Goal: Check status

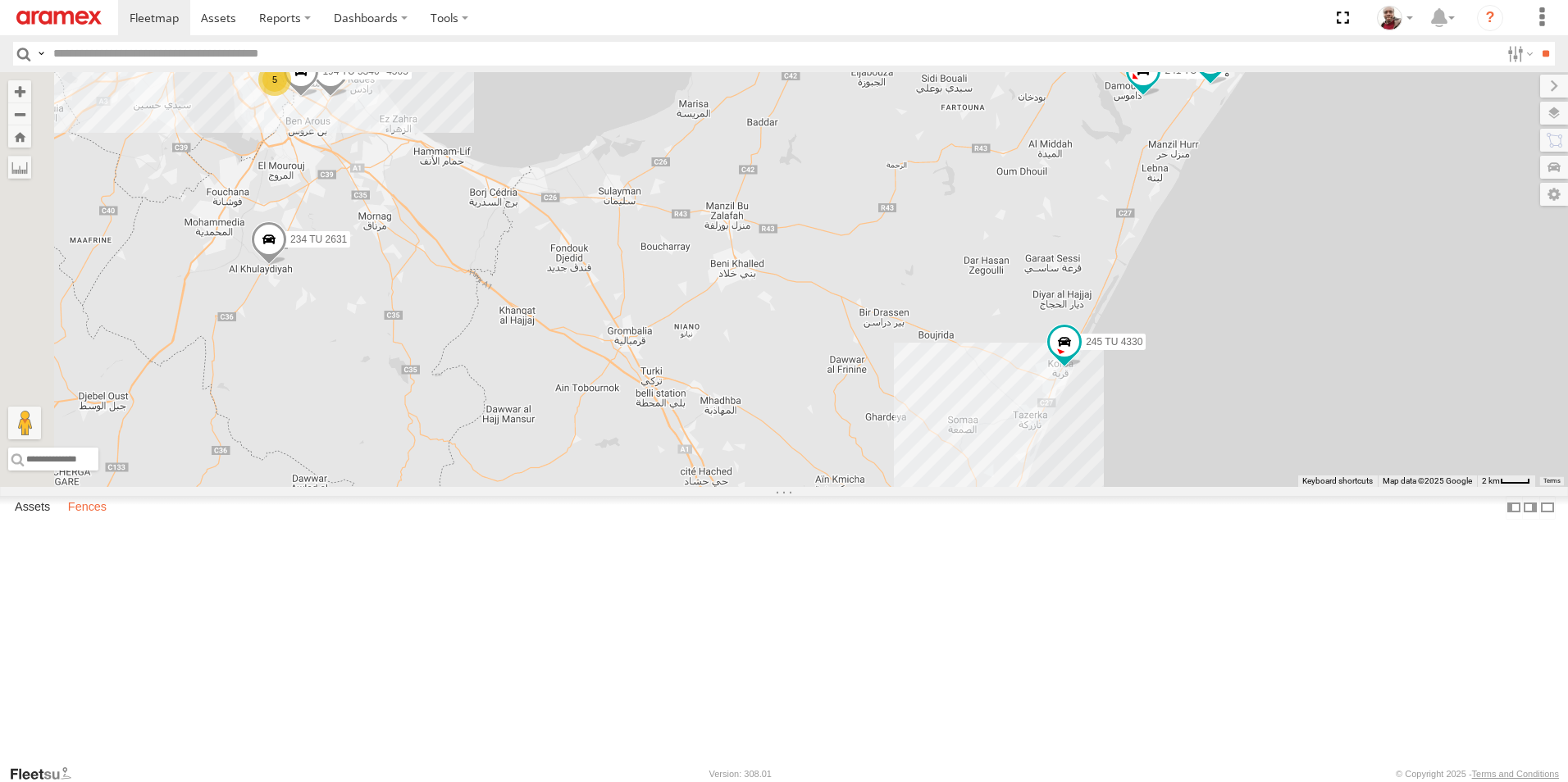
click at [109, 519] on label "Fences" at bounding box center [87, 508] width 55 height 23
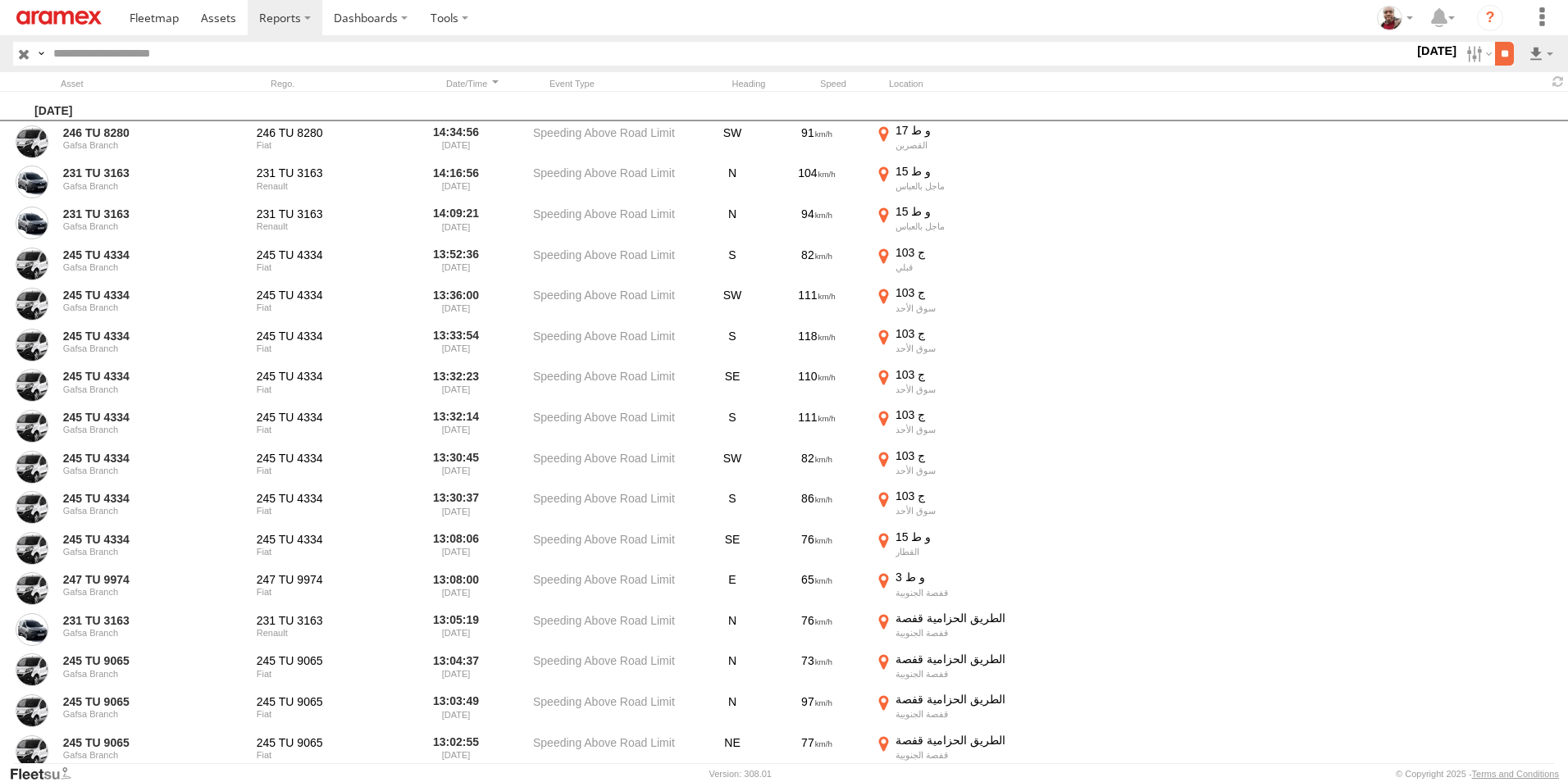
click at [1498, 60] on input "**" at bounding box center [1504, 53] width 18 height 23
